Goal: Task Accomplishment & Management: Use online tool/utility

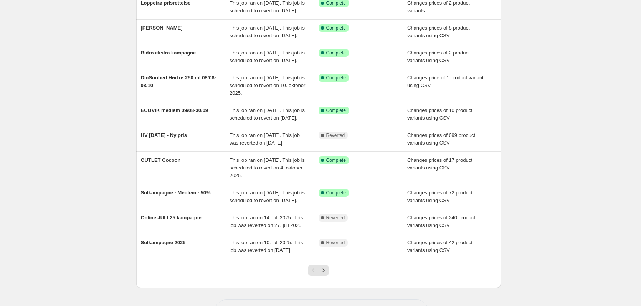
scroll to position [115, 0]
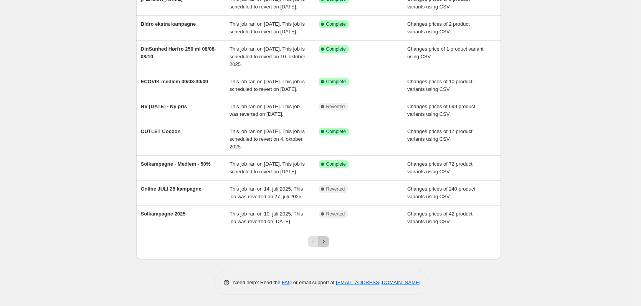
click at [327, 246] on icon "Next" at bounding box center [324, 242] width 8 height 8
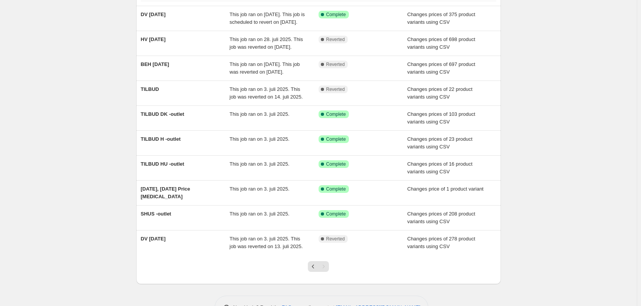
scroll to position [77, 0]
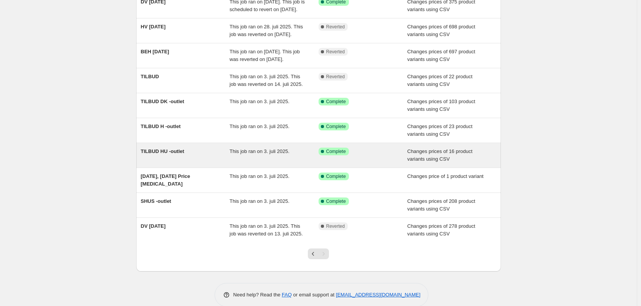
click at [200, 163] on div "TILBUD HU -outlet" at bounding box center [185, 155] width 89 height 15
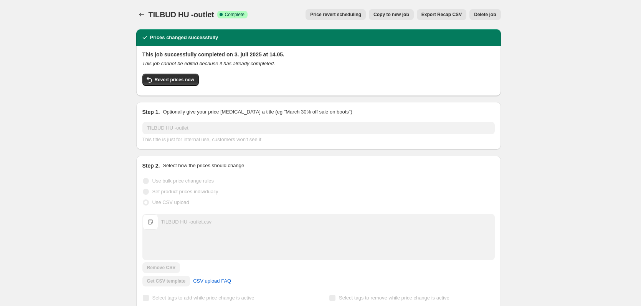
click at [358, 15] on span "Price revert scheduling" at bounding box center [335, 15] width 51 height 6
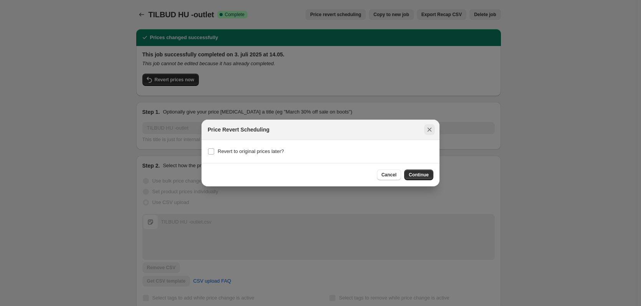
click at [431, 131] on icon "Close" at bounding box center [429, 130] width 4 height 4
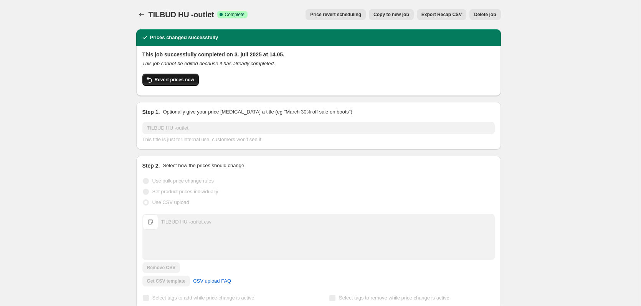
click at [167, 78] on span "Revert prices now" at bounding box center [175, 80] width 40 height 6
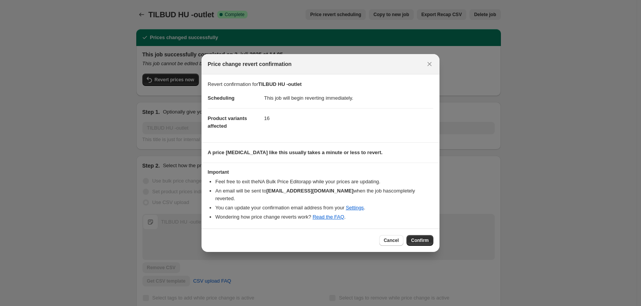
drag, startPoint x: 420, startPoint y: 235, endPoint x: 419, endPoint y: 224, distance: 10.5
click at [420, 237] on span "Confirm" at bounding box center [420, 240] width 18 height 6
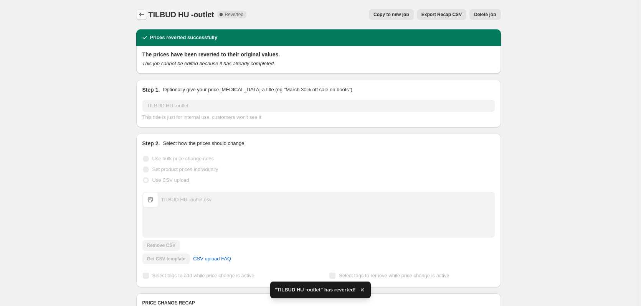
click at [140, 17] on icon "Price change jobs" at bounding box center [142, 15] width 8 height 8
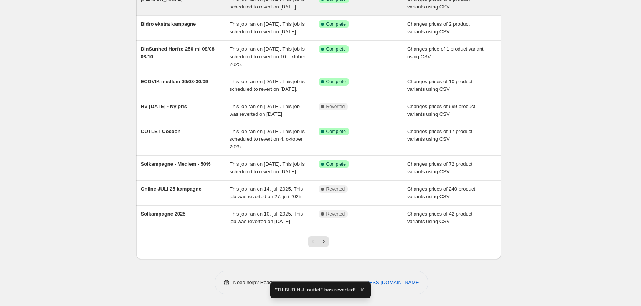
scroll to position [158, 0]
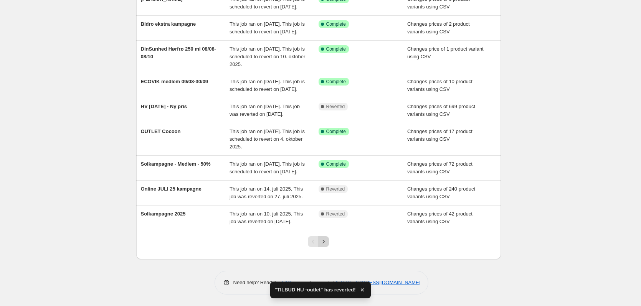
click at [327, 244] on icon "Next" at bounding box center [324, 242] width 8 height 8
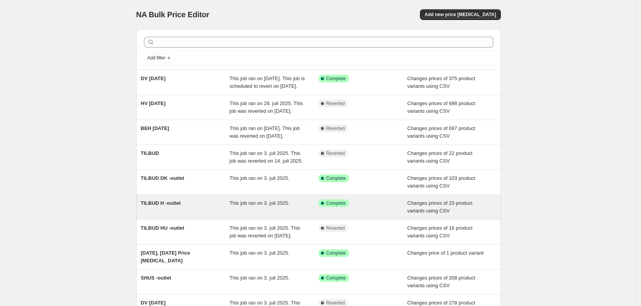
click at [201, 215] on div "TILBUD H -outlet" at bounding box center [185, 206] width 89 height 15
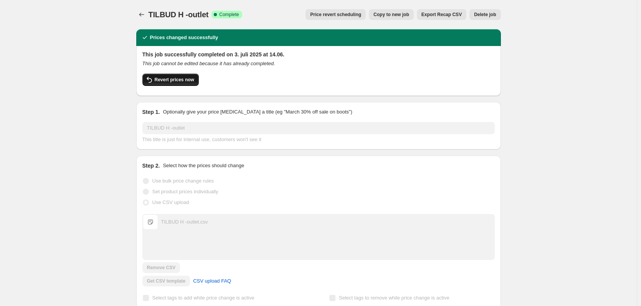
click at [179, 76] on button "Revert prices now" at bounding box center [170, 80] width 56 height 12
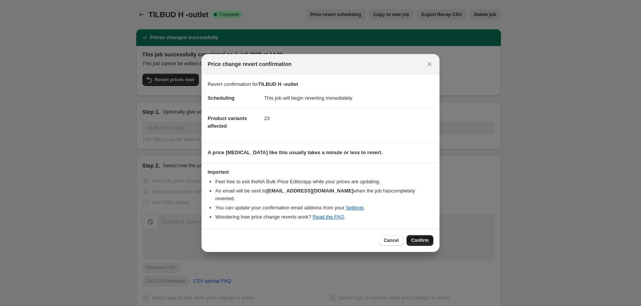
click at [420, 239] on span "Confirm" at bounding box center [420, 240] width 18 height 6
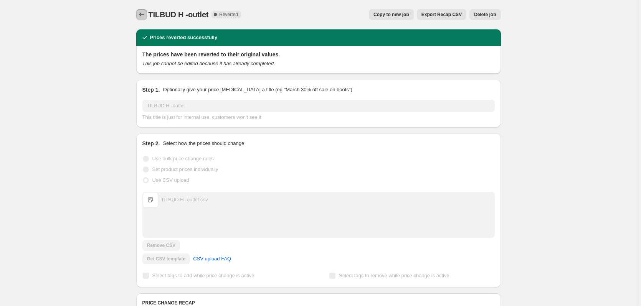
click at [138, 13] on button "Price change jobs" at bounding box center [141, 14] width 11 height 11
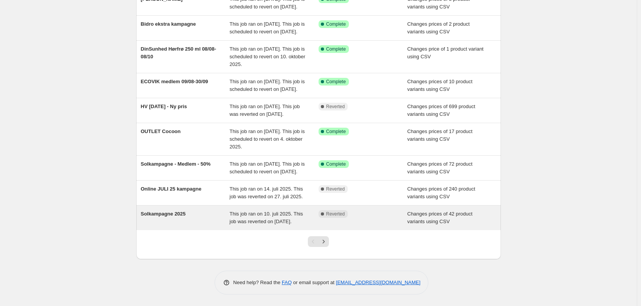
scroll to position [158, 0]
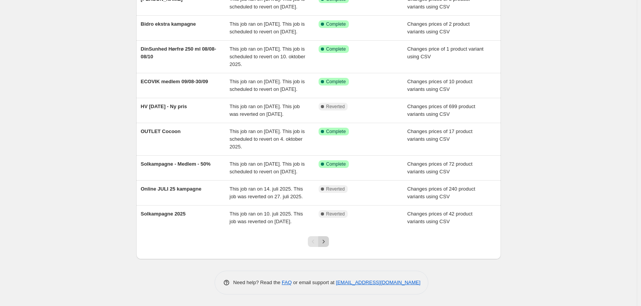
click at [326, 241] on icon "Next" at bounding box center [324, 242] width 8 height 8
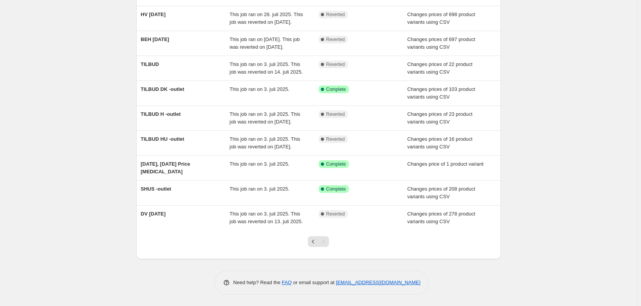
scroll to position [127, 0]
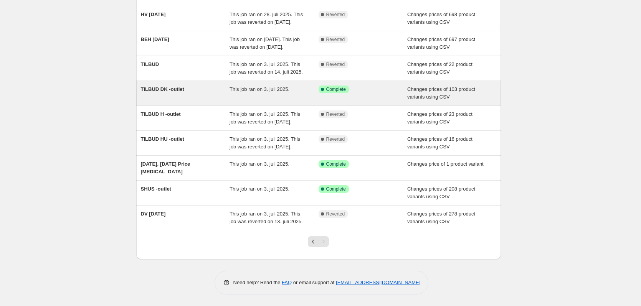
click at [193, 86] on div "TILBUD DK -outlet" at bounding box center [185, 93] width 89 height 15
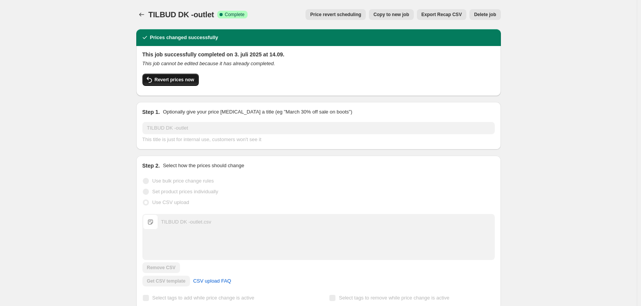
click at [181, 81] on span "Revert prices now" at bounding box center [175, 80] width 40 height 6
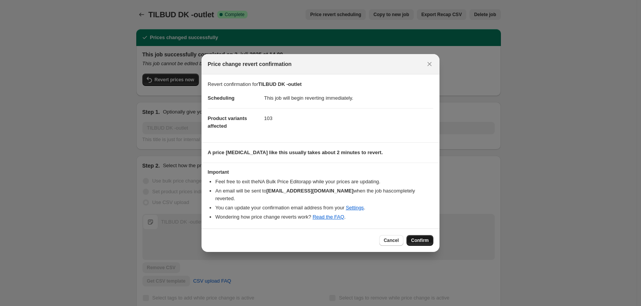
click at [421, 237] on span "Confirm" at bounding box center [420, 240] width 18 height 6
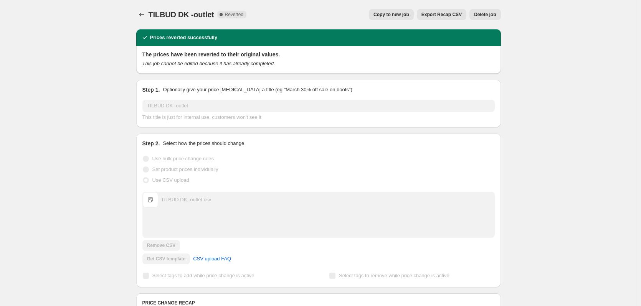
click at [148, 9] on div at bounding box center [142, 14] width 12 height 11
click at [145, 10] on button "Price change jobs" at bounding box center [141, 14] width 11 height 11
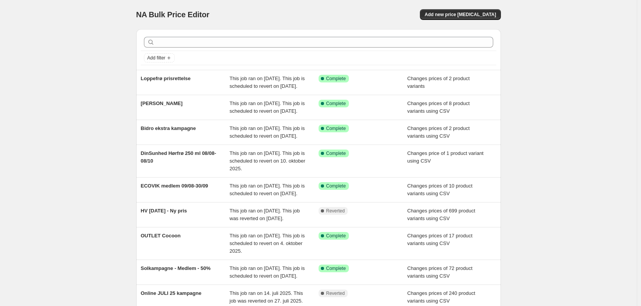
click at [482, 7] on div "NA Bulk Price Editor. This page is ready NA Bulk Price Editor Add new price [ME…" at bounding box center [318, 14] width 364 height 29
click at [479, 14] on span "Add new price [MEDICAL_DATA]" at bounding box center [459, 15] width 71 height 6
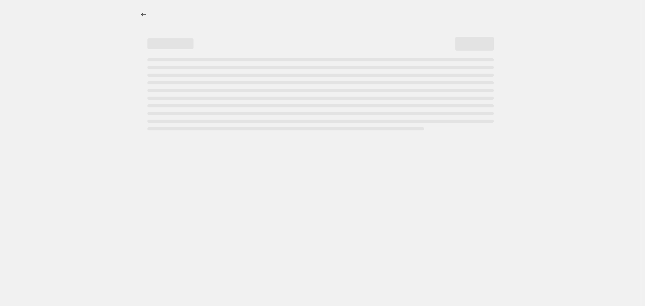
select select "percentage"
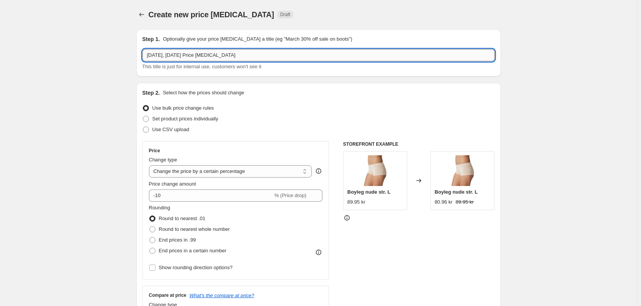
click at [178, 52] on input "[DATE], [DATE] Price [MEDICAL_DATA]" at bounding box center [318, 55] width 352 height 12
type input "OUTLET 12/08 - 30/9"
click at [162, 132] on span "Use CSV upload" at bounding box center [170, 130] width 37 height 6
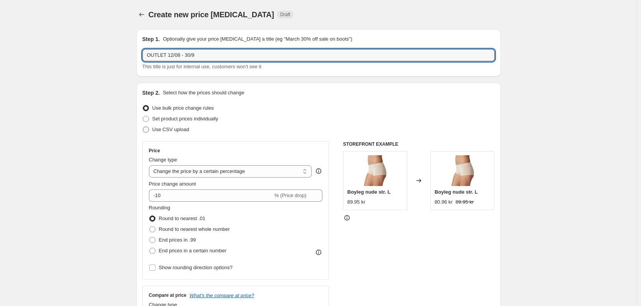
click at [143, 127] on input "Use CSV upload" at bounding box center [143, 127] width 0 height 0
radio input "true"
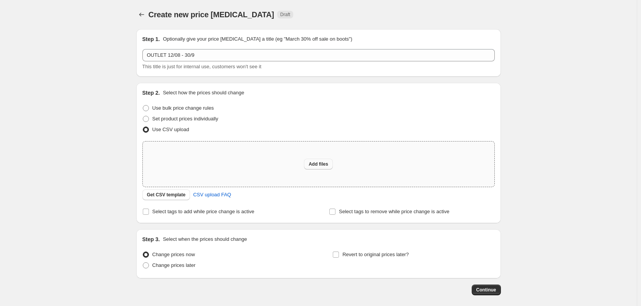
click at [325, 168] on button "Add files" at bounding box center [318, 164] width 29 height 11
type input "C:\fakepath\OUTLET [DATE].csv"
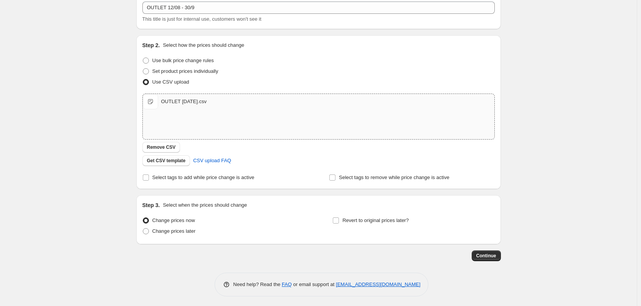
scroll to position [49, 0]
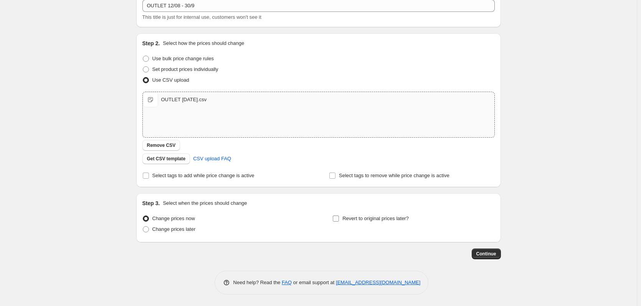
click at [366, 218] on span "Revert to original prices later?" at bounding box center [375, 219] width 66 height 6
click at [339, 218] on input "Revert to original prices later?" at bounding box center [336, 219] width 6 height 6
checkbox input "true"
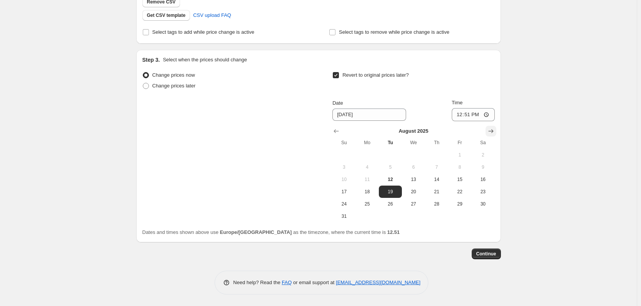
click at [491, 130] on icon "Show next month, September 2025" at bounding box center [491, 131] width 8 height 8
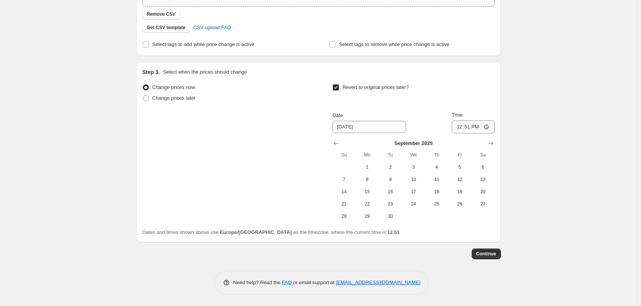
click at [392, 223] on div "Change prices now Change prices later Revert to original prices later? Date [DA…" at bounding box center [318, 159] width 352 height 154
click at [392, 220] on button "30" at bounding box center [390, 216] width 23 height 12
type input "[DATE]"
click at [473, 127] on input "12:51" at bounding box center [473, 126] width 43 height 13
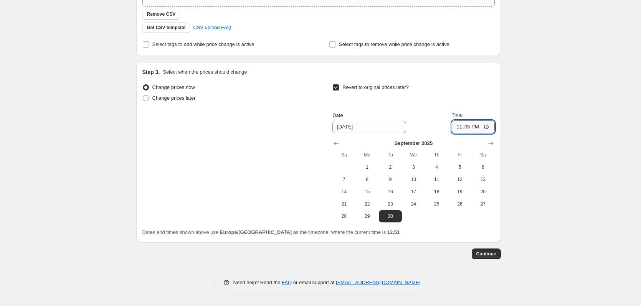
type input "23:59"
click at [593, 152] on div "Create new price [MEDICAL_DATA]. This page is ready Create new price [MEDICAL_D…" at bounding box center [318, 62] width 636 height 487
click at [490, 254] on span "Continue" at bounding box center [486, 254] width 20 height 6
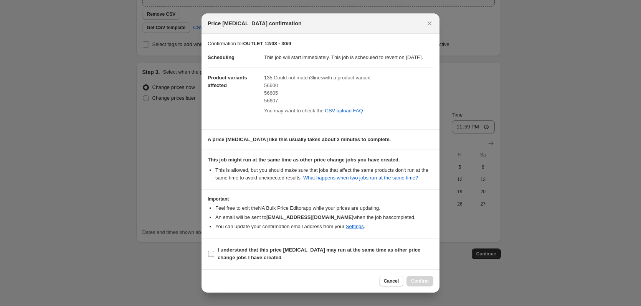
click at [234, 260] on b "I understand that this price [MEDICAL_DATA] may run at the same time as other p…" at bounding box center [319, 253] width 203 height 13
click at [214, 257] on input "I understand that this price [MEDICAL_DATA] may run at the same time as other p…" at bounding box center [211, 254] width 6 height 6
checkbox input "true"
click at [274, 88] on span "56600" at bounding box center [271, 85] width 14 height 6
click at [273, 88] on span "56600" at bounding box center [271, 85] width 14 height 6
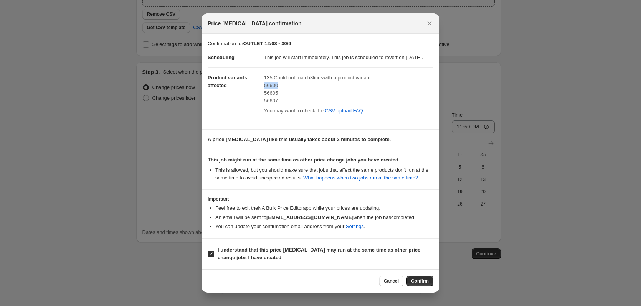
copy span "56600"
click at [402, 123] on dd "135 Could not match 3 line s with a product variant 56600 56605 56607 You may w…" at bounding box center [348, 96] width 169 height 56
click at [425, 282] on span "Confirm" at bounding box center [420, 281] width 18 height 6
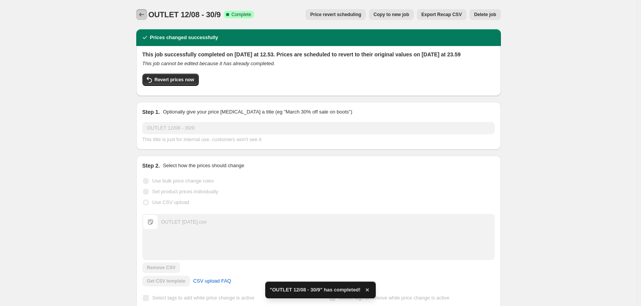
click at [142, 18] on icon "Price change jobs" at bounding box center [142, 15] width 8 height 8
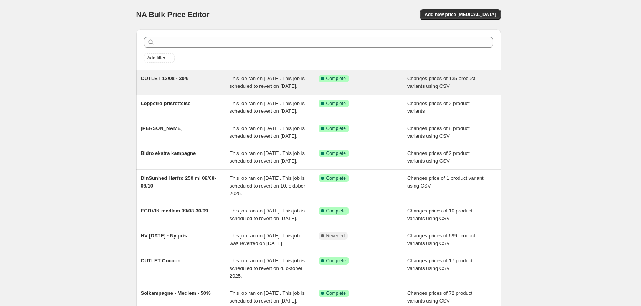
click at [223, 77] on div "OUTLET 12/08 - 30/9" at bounding box center [185, 82] width 89 height 15
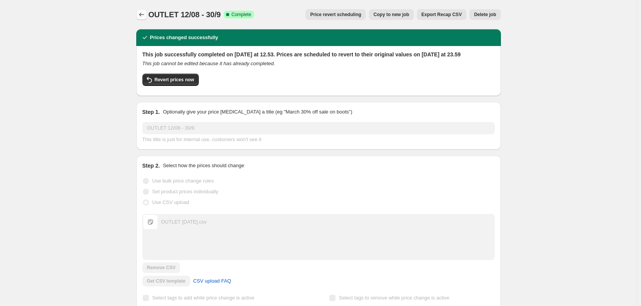
click at [144, 12] on icon "Price change jobs" at bounding box center [142, 15] width 8 height 8
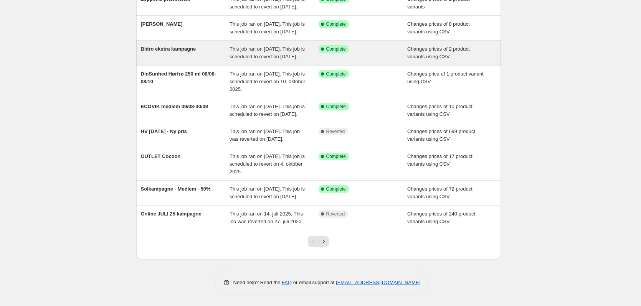
scroll to position [158, 0]
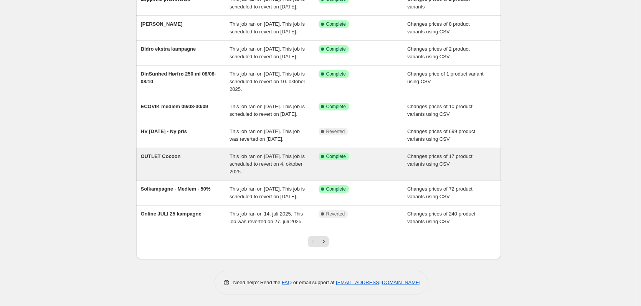
click at [186, 159] on div "OUTLET Cocoon" at bounding box center [185, 164] width 89 height 23
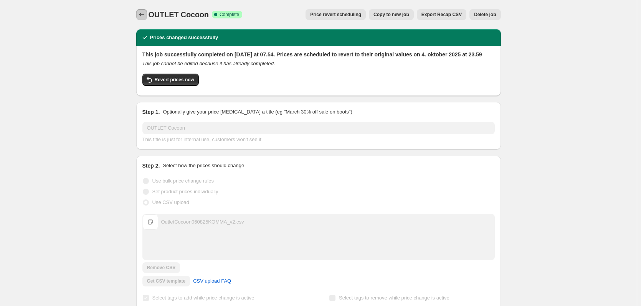
click at [145, 15] on icon "Price change jobs" at bounding box center [142, 15] width 8 height 8
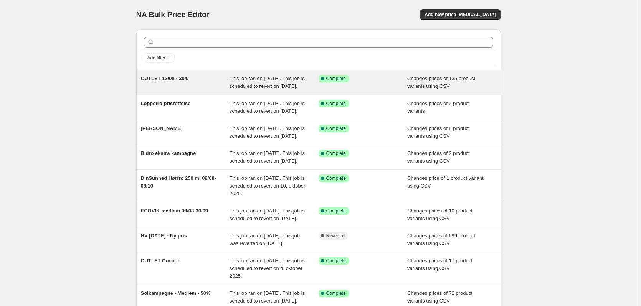
click at [275, 81] on span "This job ran on [DATE]. This job is scheduled to revert on [DATE]." at bounding box center [266, 82] width 75 height 13
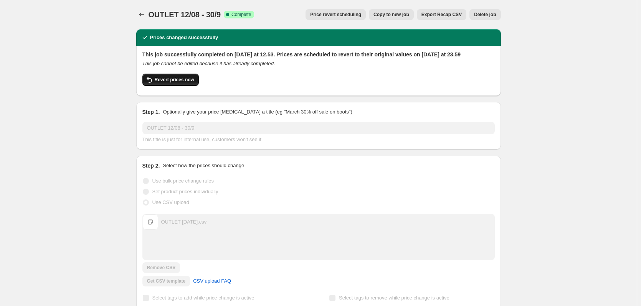
click at [180, 83] on span "Revert prices now" at bounding box center [175, 80] width 40 height 6
checkbox input "false"
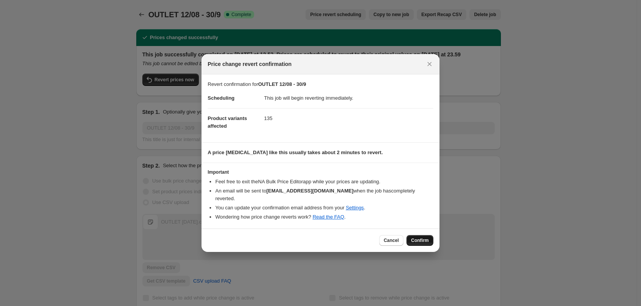
click at [421, 237] on span "Confirm" at bounding box center [420, 240] width 18 height 6
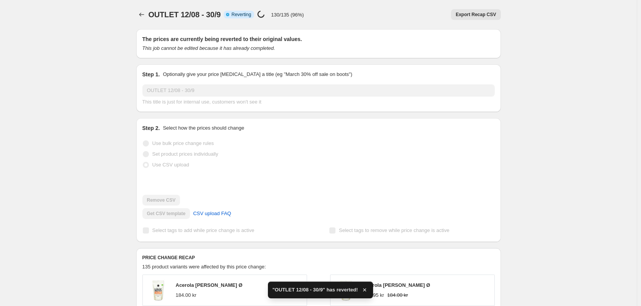
checkbox input "true"
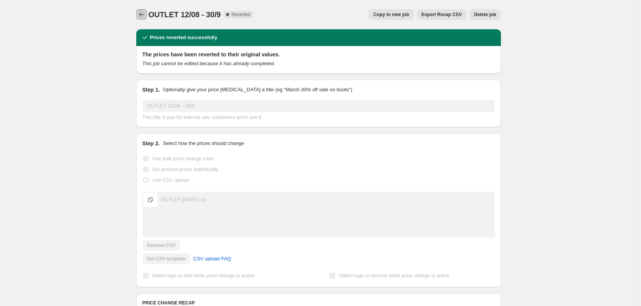
click at [147, 13] on button "Price change jobs" at bounding box center [141, 14] width 11 height 11
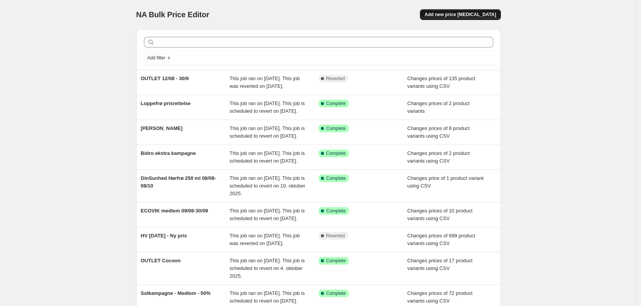
click at [466, 17] on span "Add new price [MEDICAL_DATA]" at bounding box center [459, 15] width 71 height 6
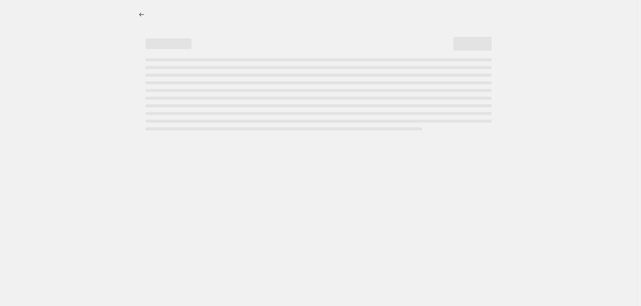
select select "percentage"
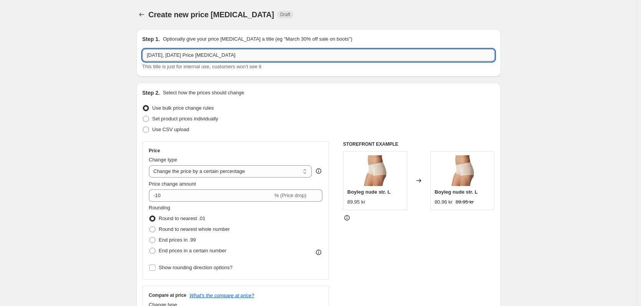
click at [175, 56] on input "[DATE], [DATE] Price [MEDICAL_DATA]" at bounding box center [318, 55] width 352 height 12
type input "O"
type input "OUTLET 12/8-30/9"
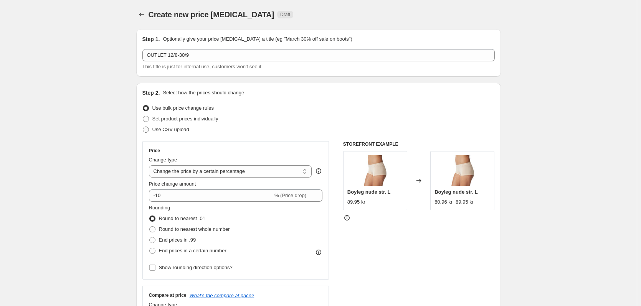
click at [175, 129] on span "Use CSV upload" at bounding box center [170, 130] width 37 height 6
click at [143, 127] on input "Use CSV upload" at bounding box center [143, 127] width 0 height 0
radio input "true"
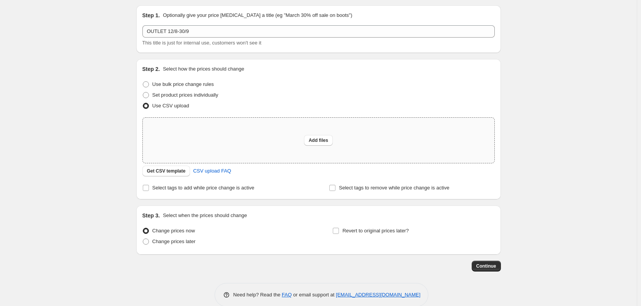
scroll to position [36, 0]
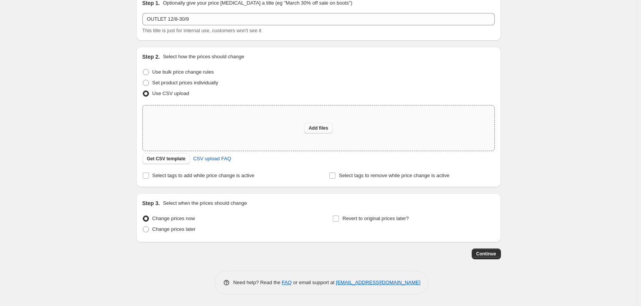
click at [330, 126] on button "Add files" at bounding box center [318, 128] width 29 height 11
type input "C:\fakepath\OUTLET [DATE].csv"
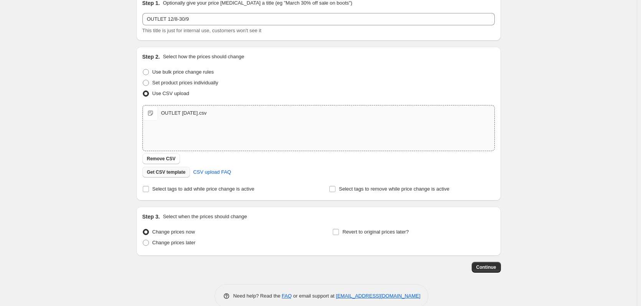
click at [172, 173] on span "Get CSV template" at bounding box center [166, 172] width 39 height 6
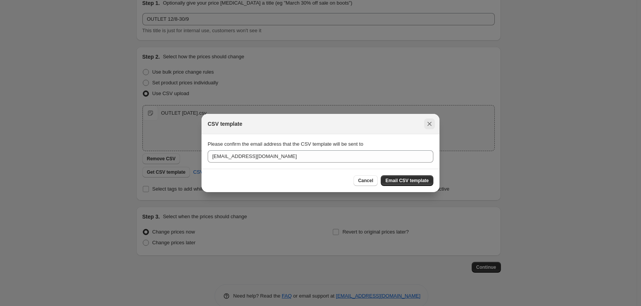
click at [431, 122] on icon "Close" at bounding box center [429, 124] width 8 height 8
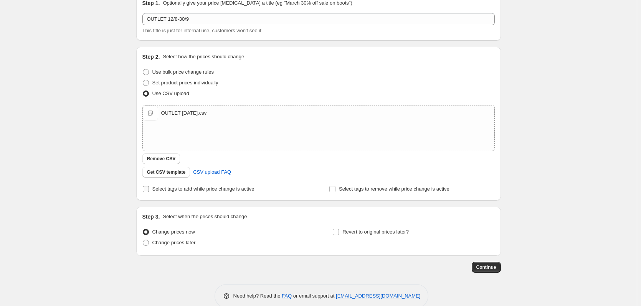
click at [153, 191] on label "Select tags to add while price change is active" at bounding box center [198, 189] width 112 height 11
click at [149, 191] on input "Select tags to add while price change is active" at bounding box center [146, 189] width 6 height 6
checkbox input "true"
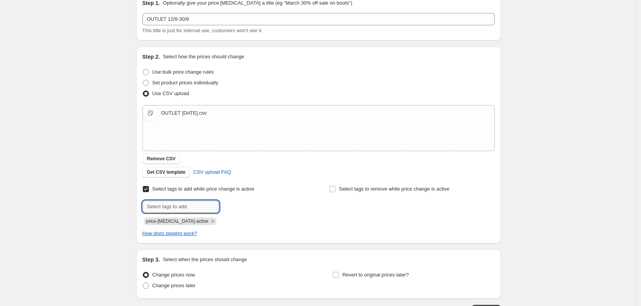
click at [202, 209] on input "text" at bounding box center [180, 207] width 77 height 12
type input "outlet"
click at [251, 210] on button "Add outlet" at bounding box center [237, 206] width 32 height 11
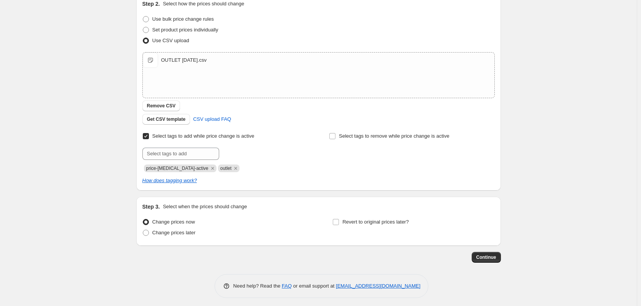
scroll to position [92, 0]
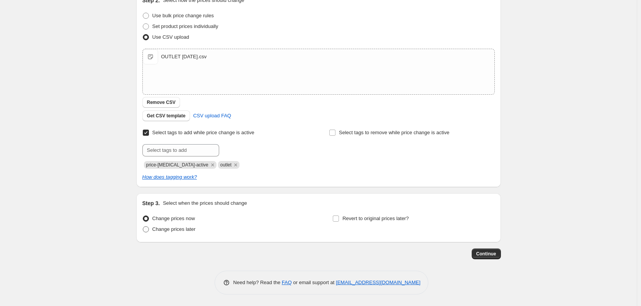
click at [191, 232] on span "Change prices later" at bounding box center [173, 229] width 43 height 6
click at [143, 227] on input "Change prices later" at bounding box center [143, 226] width 0 height 0
radio input "true"
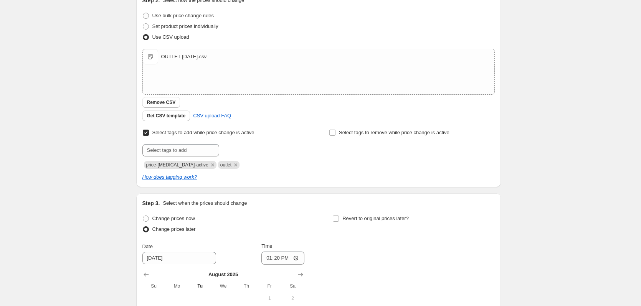
drag, startPoint x: 182, startPoint y: 223, endPoint x: 197, endPoint y: 221, distance: 15.5
click at [182, 223] on label "Change prices now" at bounding box center [168, 218] width 53 height 11
click at [143, 216] on input "Change prices now" at bounding box center [143, 216] width 0 height 0
radio input "true"
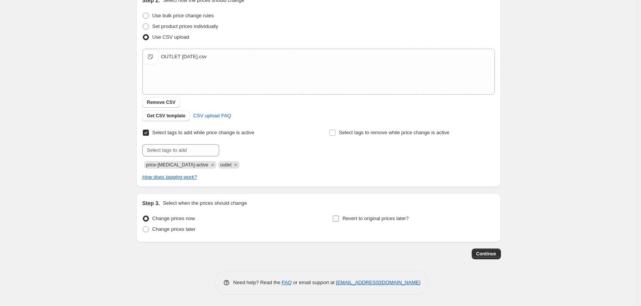
click at [386, 216] on span "Revert to original prices later?" at bounding box center [375, 219] width 66 height 6
click at [339, 216] on input "Revert to original prices later?" at bounding box center [336, 219] width 6 height 6
checkbox input "true"
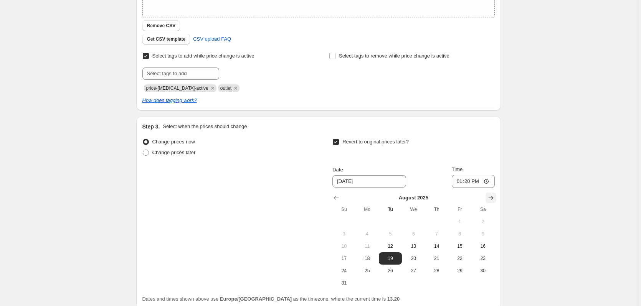
click at [493, 197] on icon "Show next month, September 2025" at bounding box center [491, 198] width 8 height 8
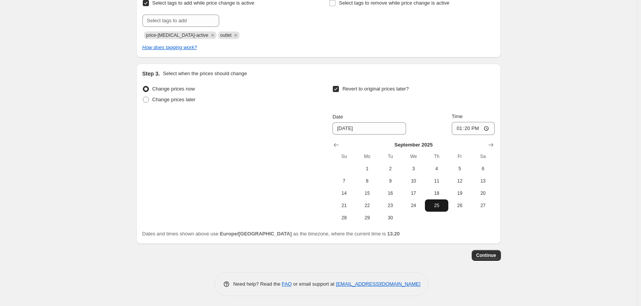
scroll to position [224, 0]
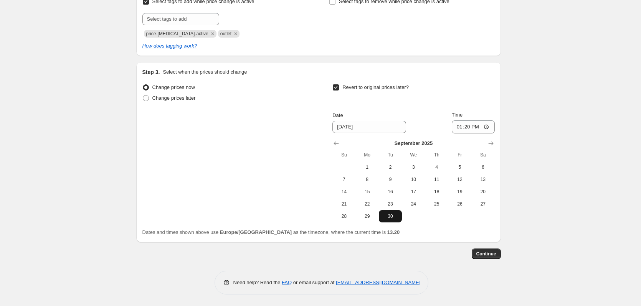
click at [390, 220] on button "30" at bounding box center [390, 216] width 23 height 12
type input "[DATE]"
click at [471, 127] on input "13:20" at bounding box center [473, 126] width 43 height 13
type input "23:59"
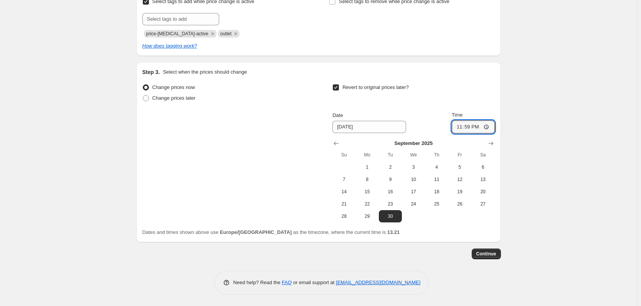
click at [537, 125] on div "Create new price [MEDICAL_DATA]. This page is ready Create new price [MEDICAL_D…" at bounding box center [318, 41] width 636 height 530
click at [493, 254] on span "Continue" at bounding box center [486, 254] width 20 height 6
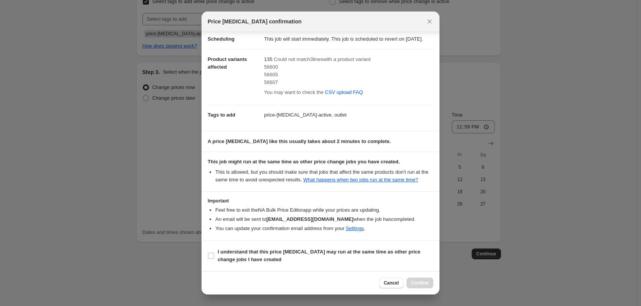
scroll to position [24, 0]
click at [295, 249] on b "I understand that this price [MEDICAL_DATA] may run at the same time as other p…" at bounding box center [319, 255] width 203 height 13
click at [214, 253] on input "I understand that this price [MEDICAL_DATA] may run at the same time as other p…" at bounding box center [211, 256] width 6 height 6
checkbox input "true"
click at [418, 282] on span "Confirm" at bounding box center [420, 283] width 18 height 6
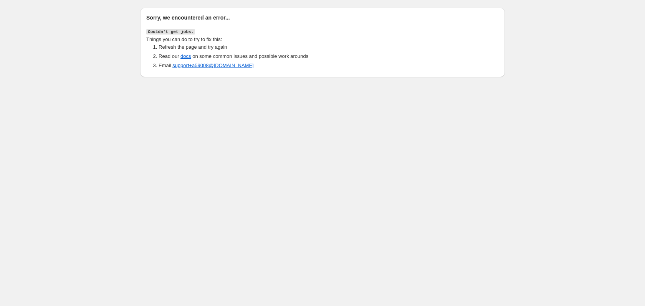
click at [273, 13] on div "Sorry, we encountered an error... Couldn't get jobs. Things you can do to try t…" at bounding box center [322, 42] width 364 height 69
click at [208, 15] on h2 "Sorry, we encountered an error..." at bounding box center [322, 18] width 352 height 8
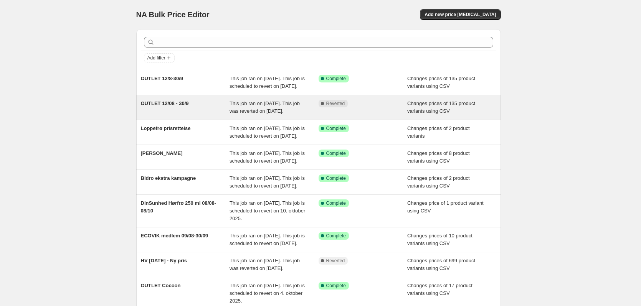
drag, startPoint x: 221, startPoint y: 124, endPoint x: 214, endPoint y: 122, distance: 7.1
click at [214, 115] on div "OUTLET 12/08 - 30/9" at bounding box center [185, 107] width 89 height 15
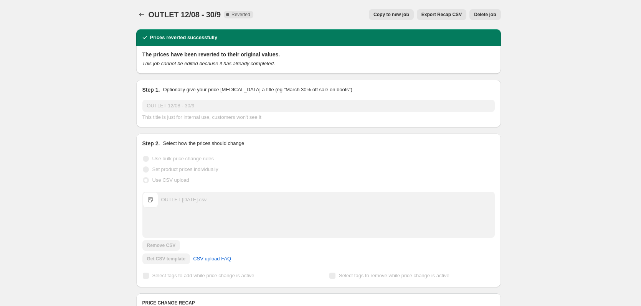
click at [493, 15] on span "Delete job" at bounding box center [485, 15] width 22 height 6
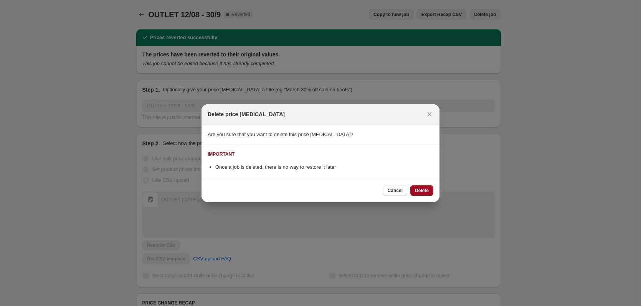
click at [418, 192] on span "Delete" at bounding box center [422, 191] width 14 height 6
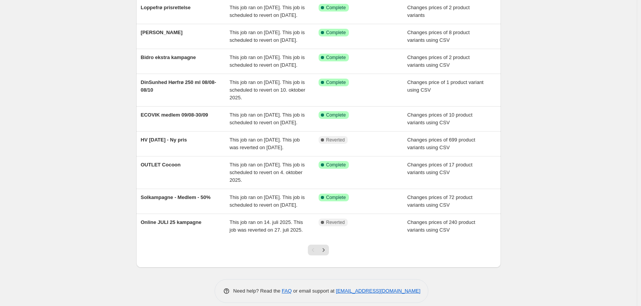
scroll to position [158, 0]
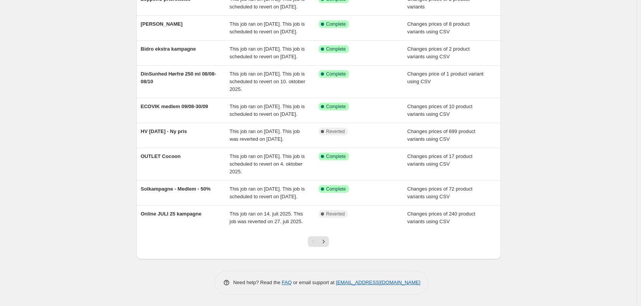
click at [532, 202] on div "NA Bulk Price Editor. This page is ready NA Bulk Price Editor Add new price cha…" at bounding box center [318, 101] width 636 height 410
